Goal: Information Seeking & Learning: Learn about a topic

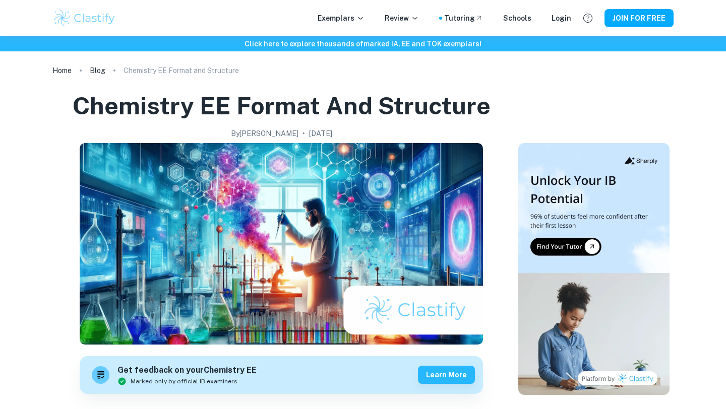
checkbox input "true"
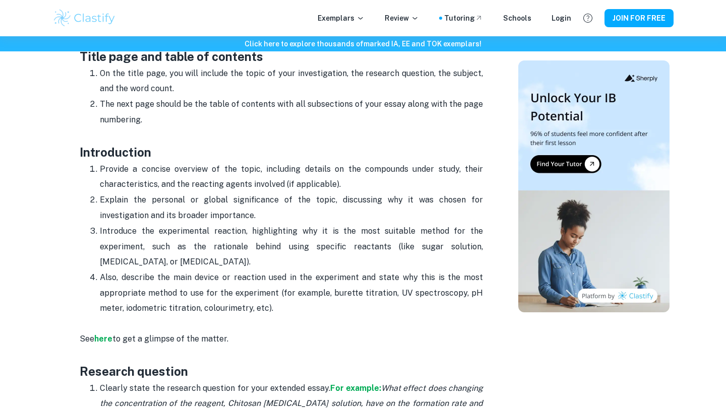
scroll to position [538, 0]
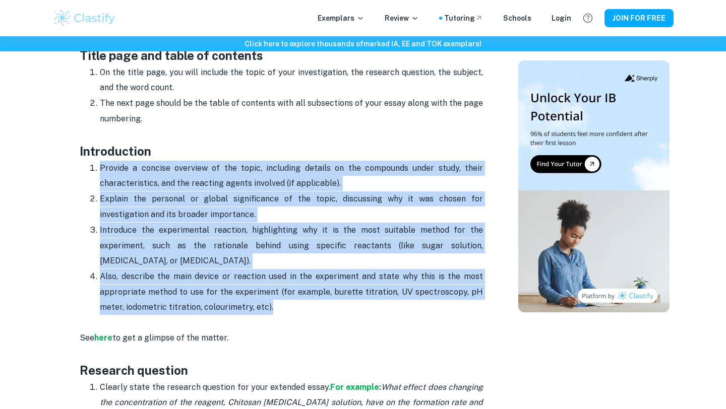
drag, startPoint x: 94, startPoint y: 171, endPoint x: 283, endPoint y: 312, distance: 235.1
click at [283, 312] on ol "Provide a concise overview of the topic, including details on the compounds und…" at bounding box center [281, 237] width 403 height 155
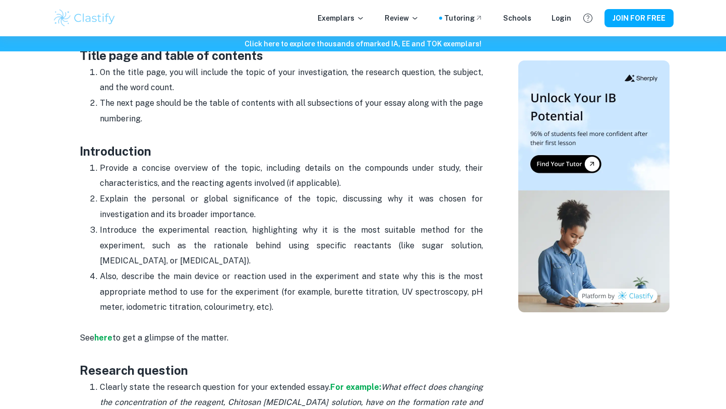
click at [289, 259] on p "Introduce the experimental reaction, highlighting why it is the most suitable m…" at bounding box center [291, 246] width 383 height 46
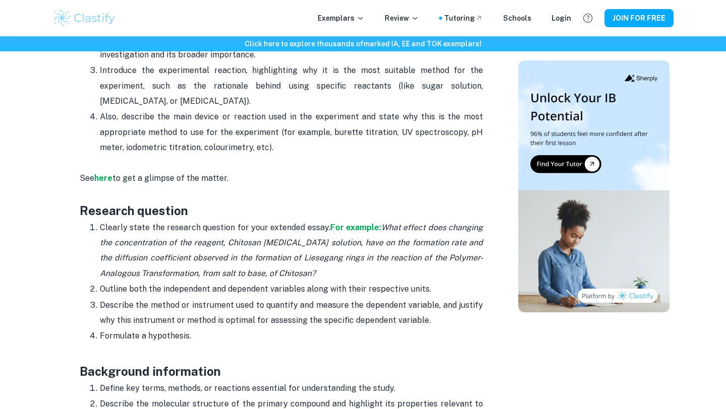
scroll to position [757, 0]
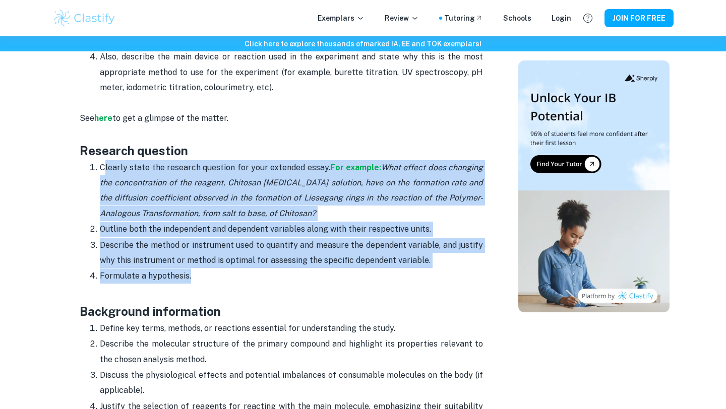
drag, startPoint x: 104, startPoint y: 173, endPoint x: 222, endPoint y: 275, distance: 155.4
click at [222, 275] on ol "Clearly state the research question for your extended essay. For example: What …" at bounding box center [281, 222] width 403 height 124
click at [254, 287] on h3 "Background information" at bounding box center [281, 302] width 403 height 36
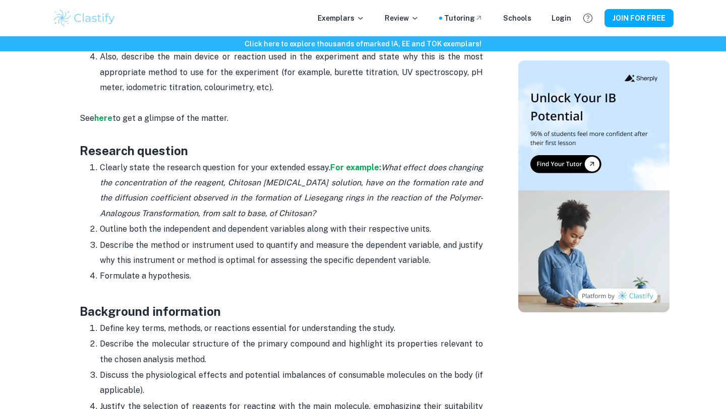
click at [254, 287] on h3 "Background information" at bounding box center [281, 302] width 403 height 36
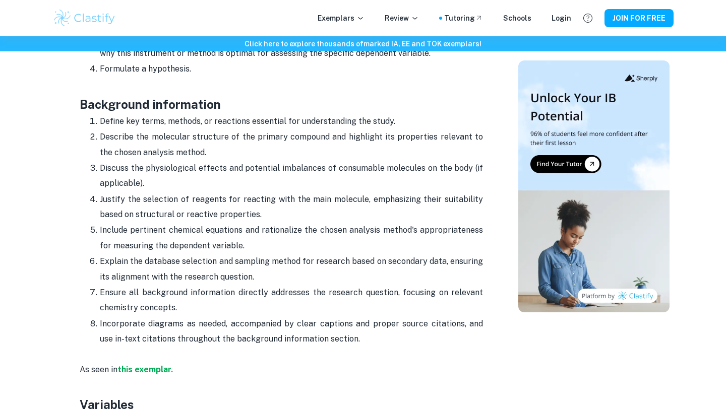
scroll to position [1094, 0]
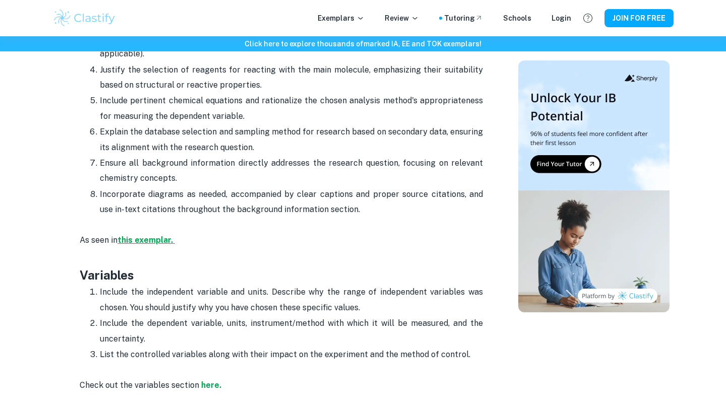
click at [156, 243] on strong "this exemplar." at bounding box center [144, 240] width 55 height 10
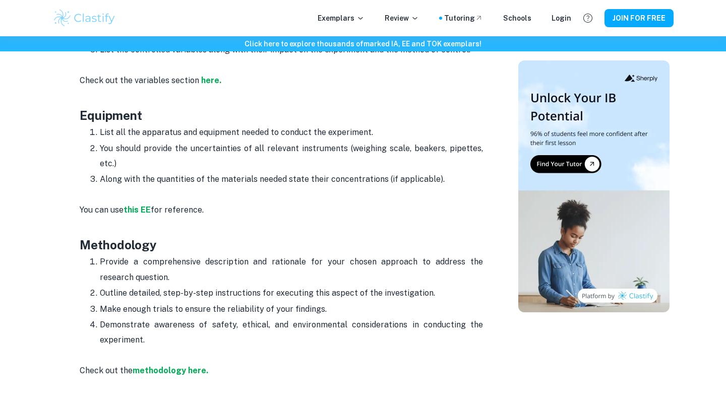
scroll to position [1335, 0]
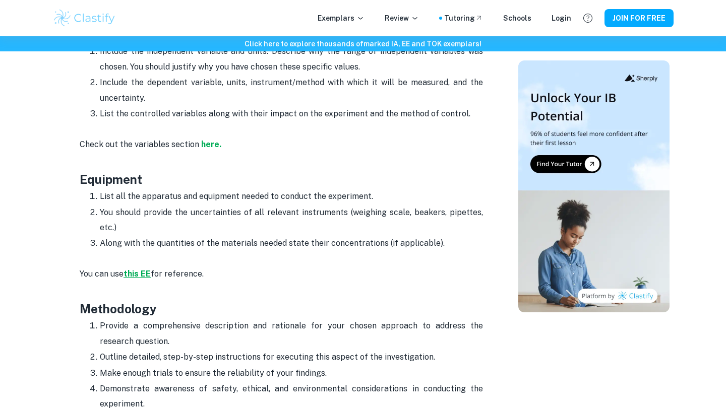
click at [139, 275] on strong "this EE" at bounding box center [136, 274] width 27 height 10
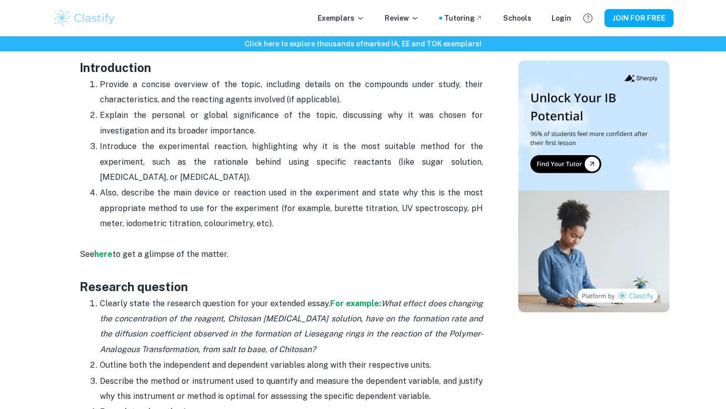
scroll to position [625, 0]
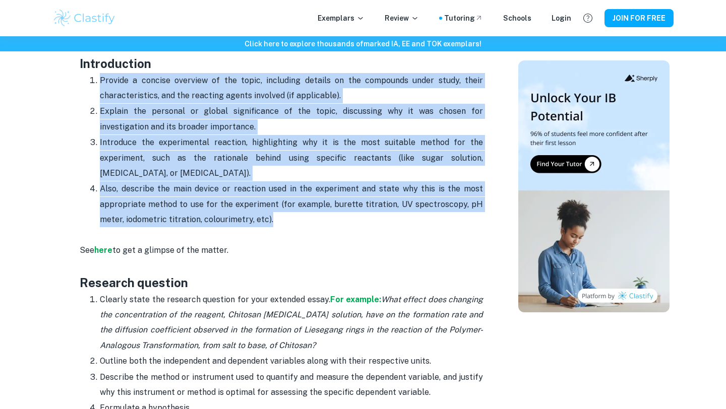
drag, startPoint x: 130, startPoint y: 105, endPoint x: 292, endPoint y: 220, distance: 198.8
click at [292, 220] on ol "Provide a concise overview of the topic, including details on the compounds und…" at bounding box center [281, 150] width 403 height 155
copy ol "Provide a concise overview of the topic, including details on the compounds und…"
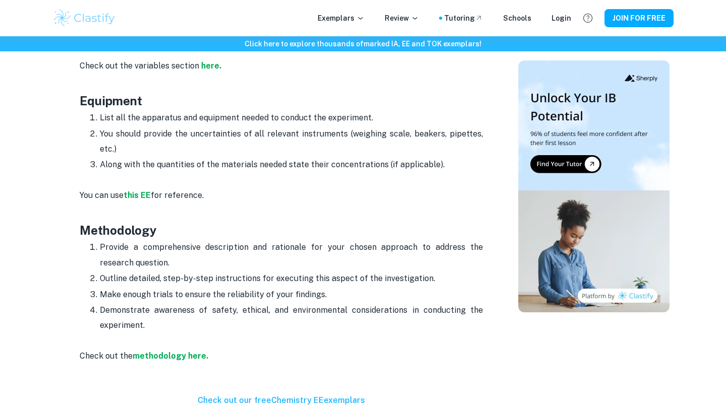
scroll to position [1485, 0]
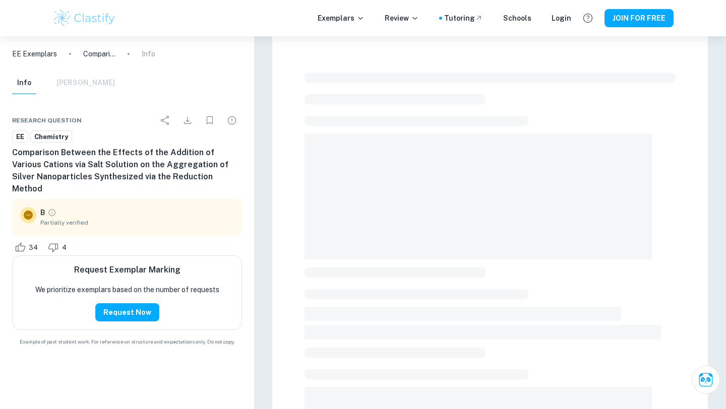
checkbox input "true"
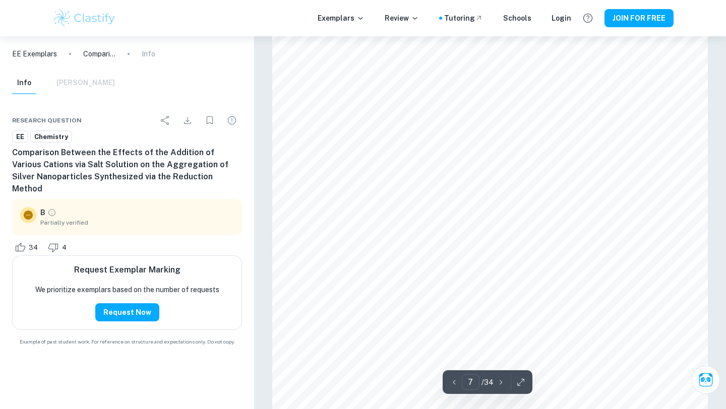
scroll to position [3802, 0]
type input "7"
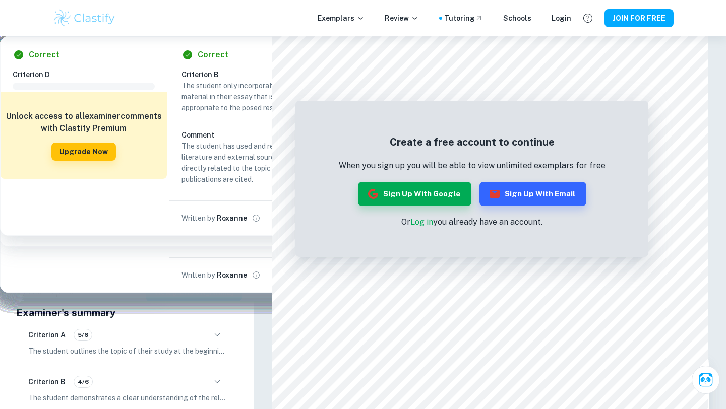
click at [44, 53] on p "EE Exemplars" at bounding box center [34, 53] width 45 height 11
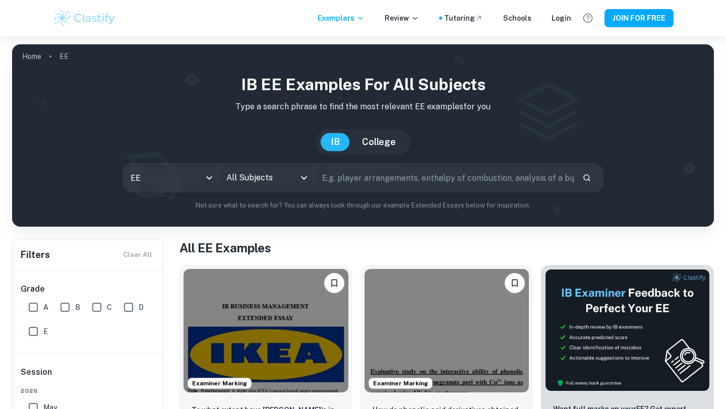
scroll to position [165, 0]
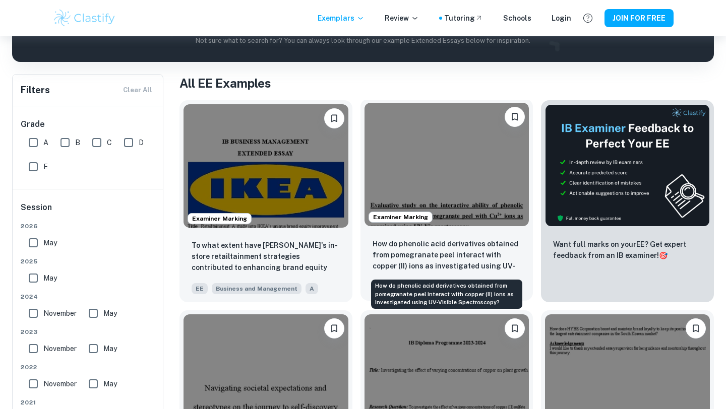
click at [474, 254] on p "How do phenolic acid derivatives obtained from pomegranate peel interact with c…" at bounding box center [446, 255] width 149 height 34
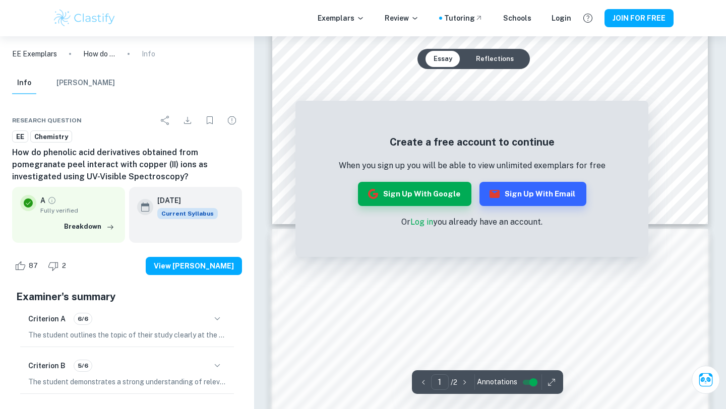
scroll to position [434, 0]
